Goal: Transaction & Acquisition: Subscribe to service/newsletter

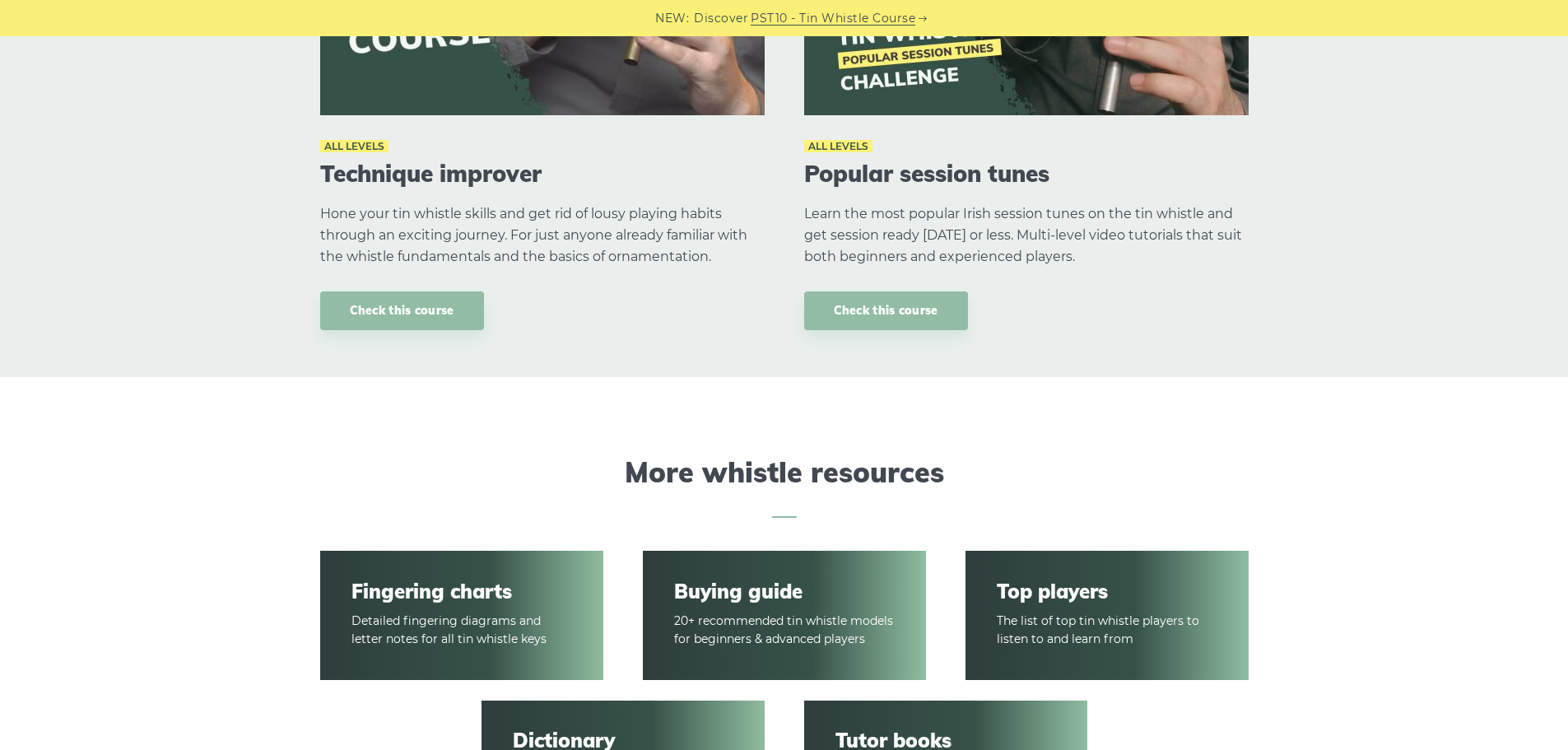
scroll to position [2223, 0]
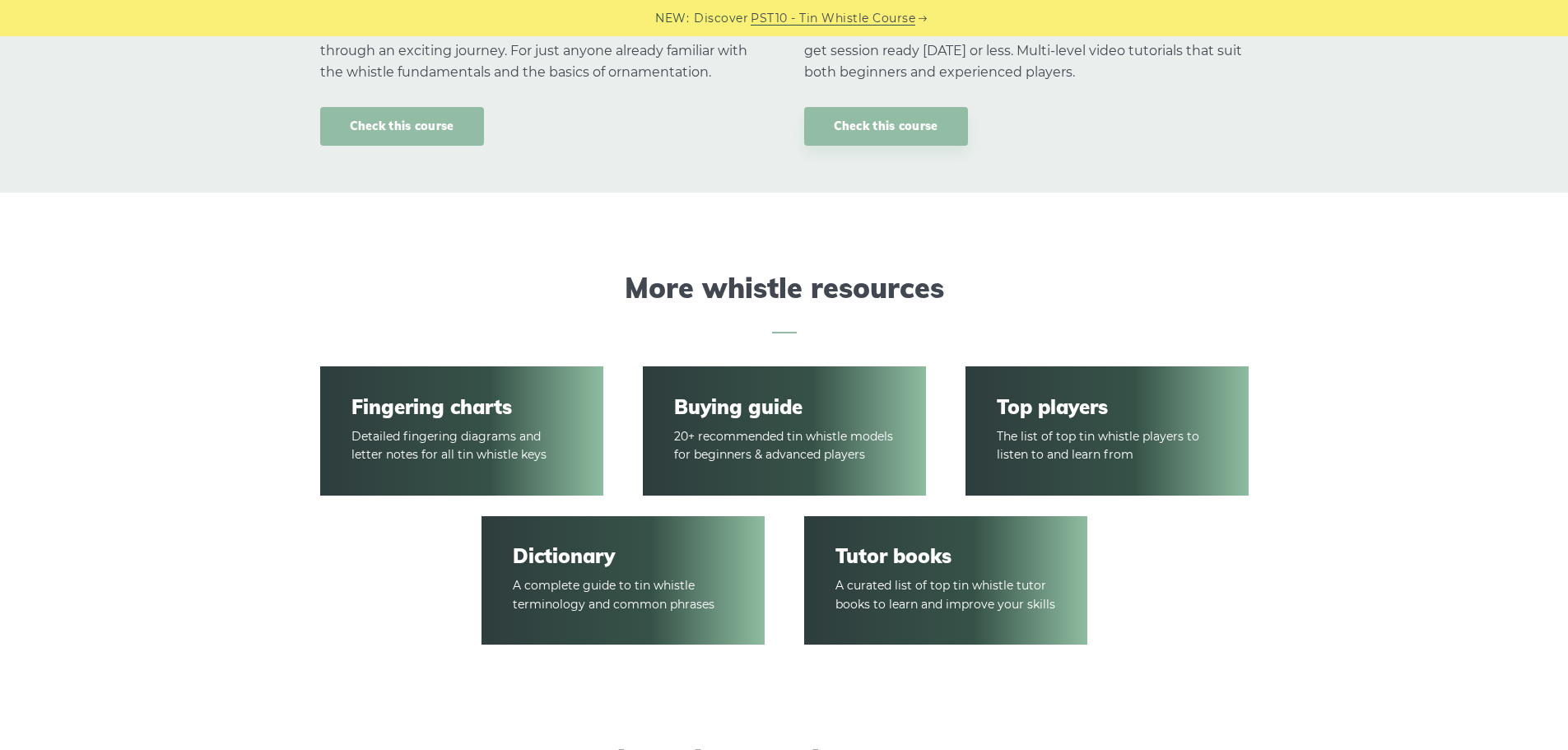
click at [406, 134] on link "Check this course" at bounding box center [401, 126] width 163 height 39
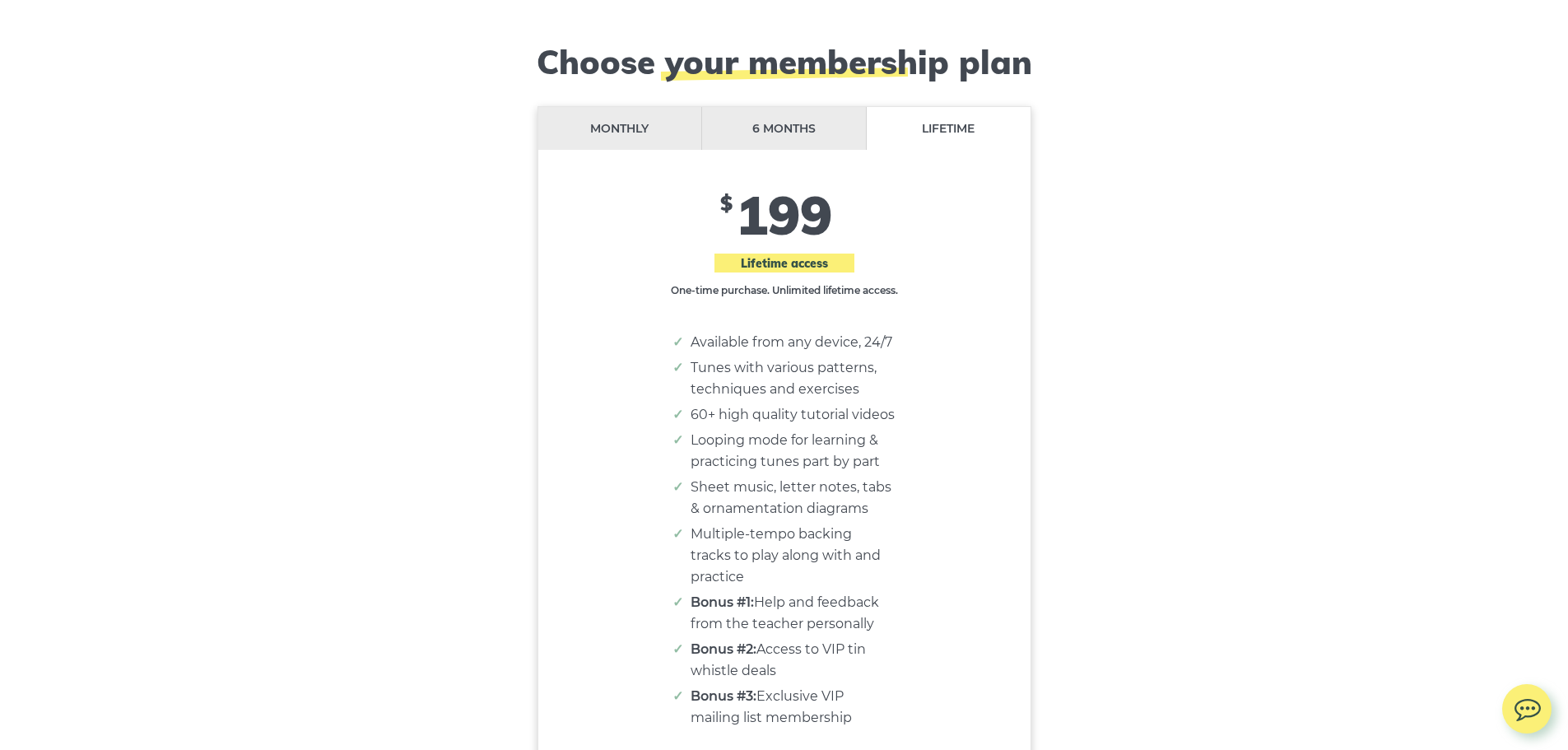
scroll to position [13482, 0]
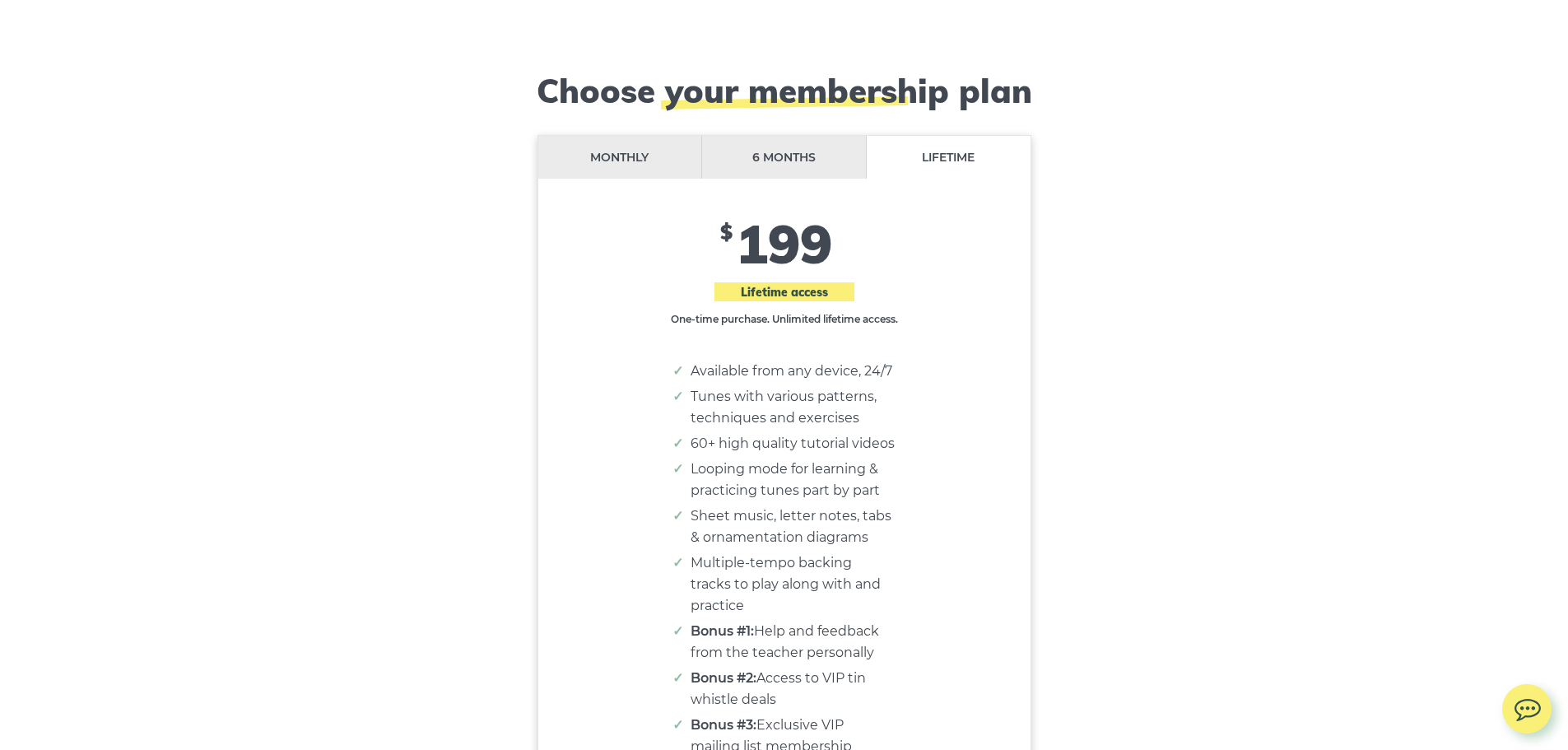
click at [604, 136] on li "Monthly" at bounding box center [621, 158] width 164 height 44
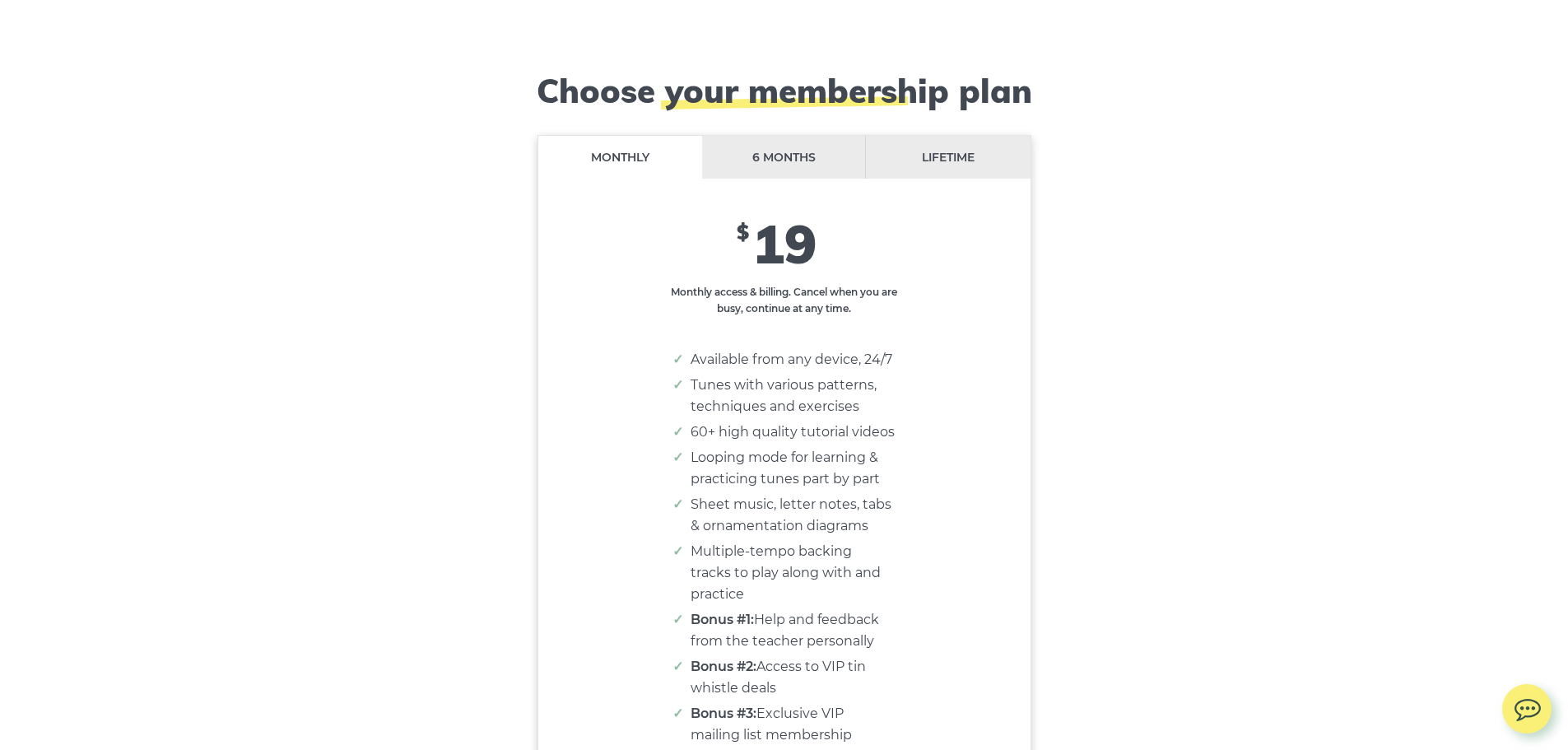
click at [771, 136] on li "6 months" at bounding box center [784, 158] width 164 height 44
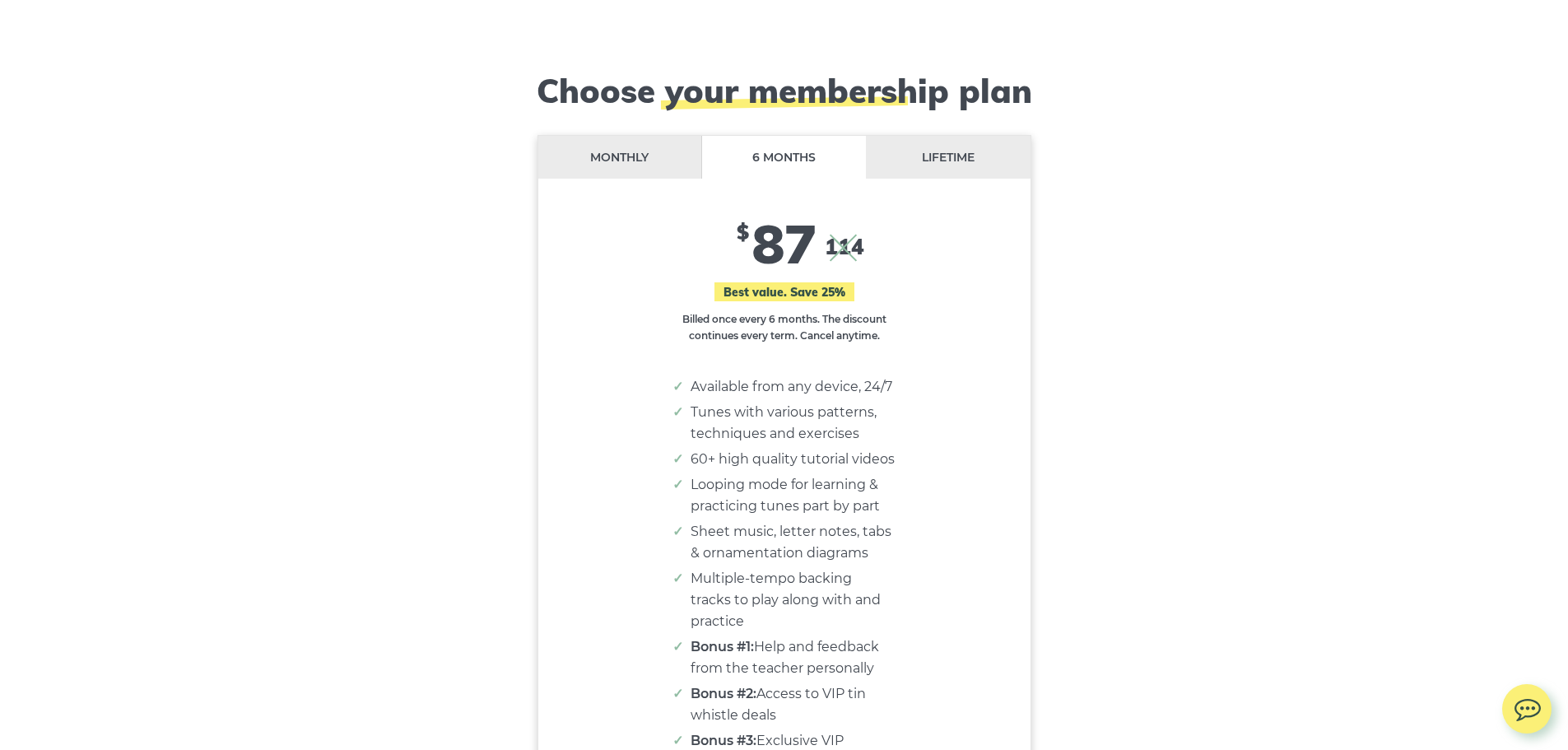
click at [606, 136] on li "Monthly" at bounding box center [621, 158] width 164 height 44
